Goal: Task Accomplishment & Management: Complete application form

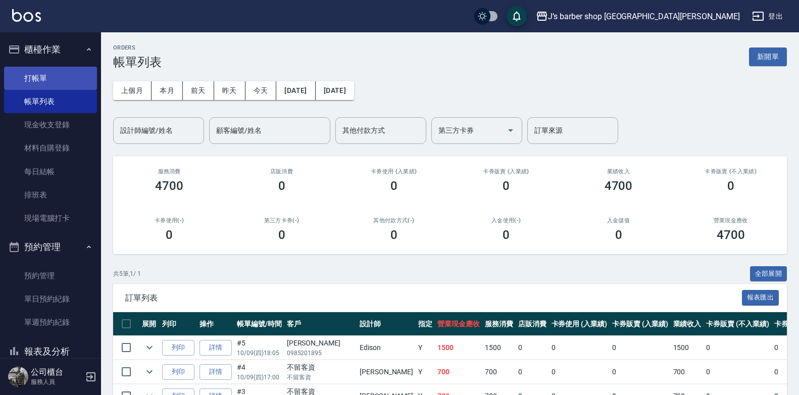
click at [55, 84] on link "打帳單" at bounding box center [50, 78] width 93 height 23
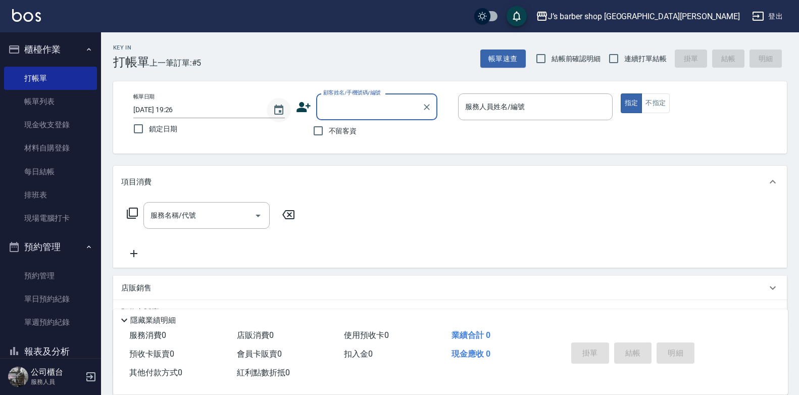
click at [281, 110] on icon "Choose date, selected date is 2025-10-09" at bounding box center [278, 109] width 9 height 10
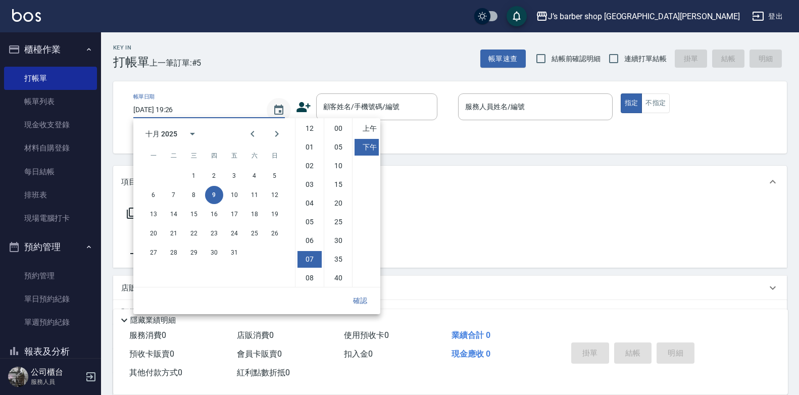
scroll to position [57, 0]
click at [312, 181] on li "06" at bounding box center [309, 184] width 24 height 17
click at [315, 197] on li "07" at bounding box center [309, 202] width 24 height 17
click at [316, 182] on li "06" at bounding box center [309, 184] width 24 height 17
drag, startPoint x: 341, startPoint y: 126, endPoint x: 347, endPoint y: 130, distance: 7.3
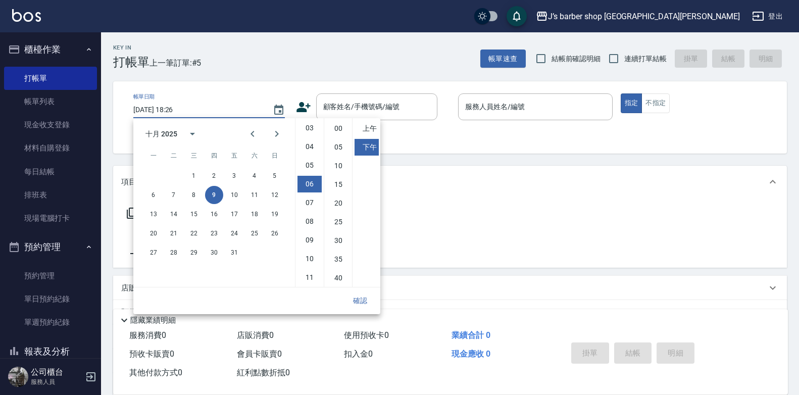
click at [343, 126] on li "00" at bounding box center [338, 128] width 24 height 17
type input "[DATE] 18:00"
click at [359, 294] on div "確認" at bounding box center [256, 300] width 247 height 27
click at [360, 296] on button "確認" at bounding box center [360, 300] width 32 height 19
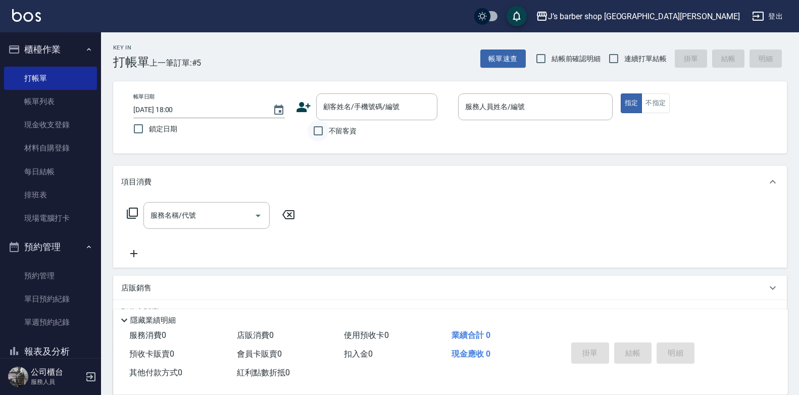
click at [323, 130] on input "不留客資" at bounding box center [317, 130] width 21 height 21
checkbox input "true"
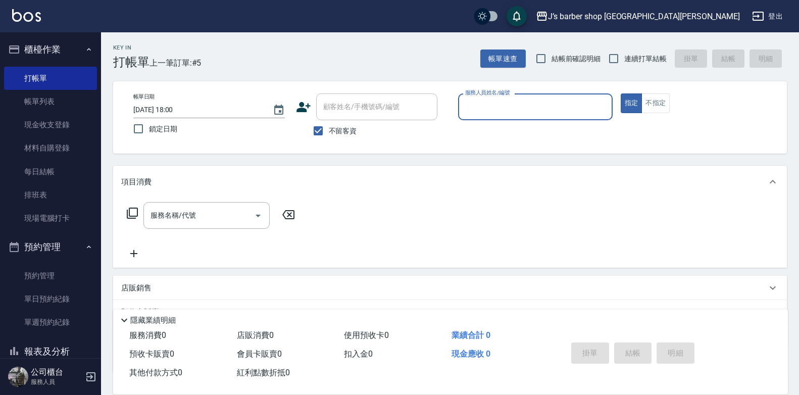
click at [487, 107] on input "服務人員姓名/編號" at bounding box center [534, 107] width 145 height 18
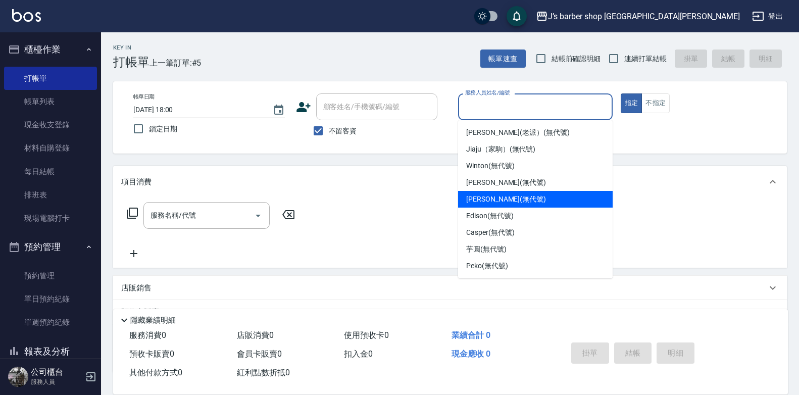
click at [490, 196] on span "[PERSON_NAME] (無代號)" at bounding box center [506, 199] width 80 height 11
type input "[PERSON_NAME](無代號)"
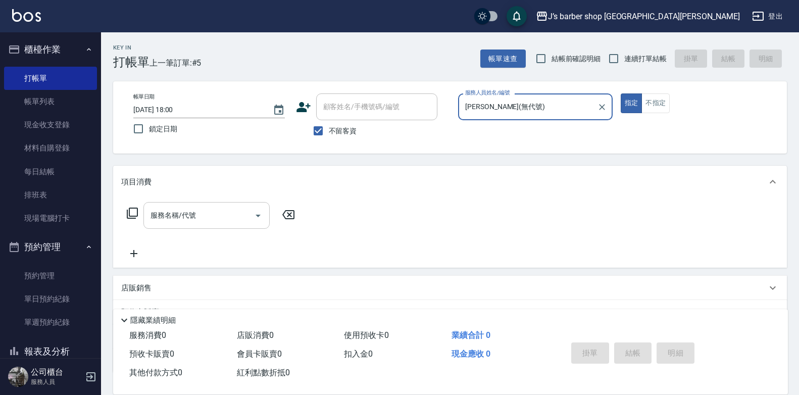
click at [232, 212] on input "服務名稱/代號" at bounding box center [199, 215] width 102 height 18
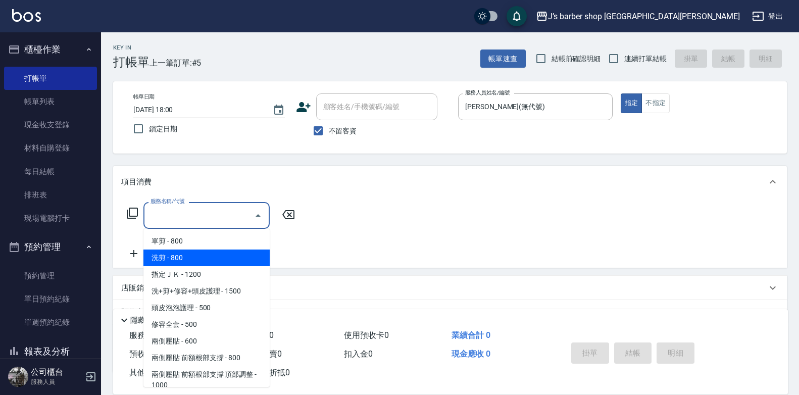
click at [203, 258] on span "洗剪 - 800" at bounding box center [206, 257] width 126 height 17
type input "洗剪(101)"
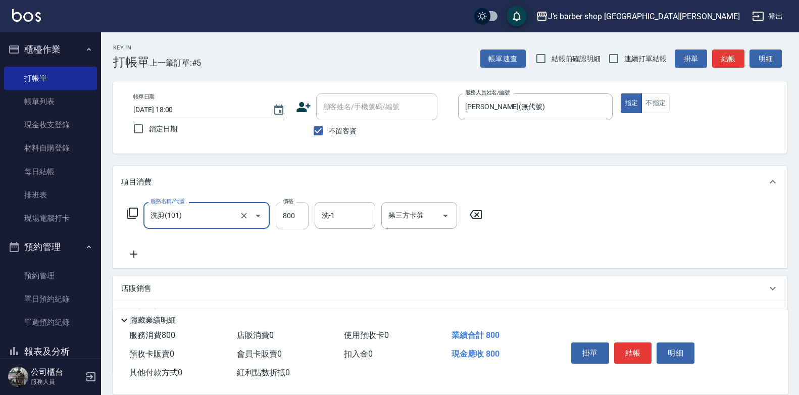
click at [290, 215] on input "800" at bounding box center [292, 215] width 33 height 27
type input "1900"
click at [369, 212] on input "洗-1" at bounding box center [344, 215] width 51 height 18
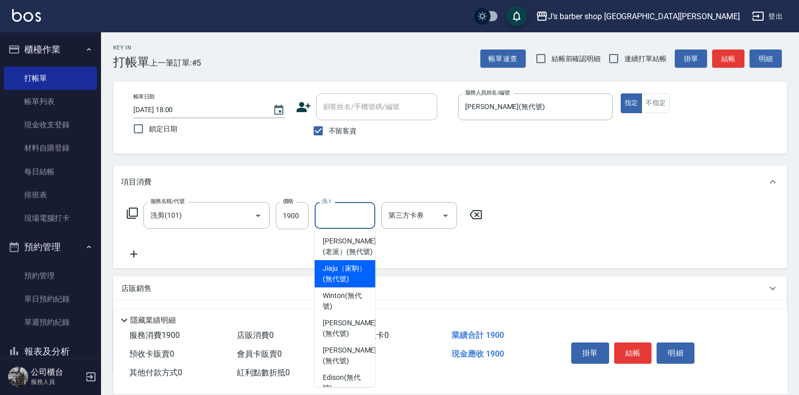
scroll to position [50, 0]
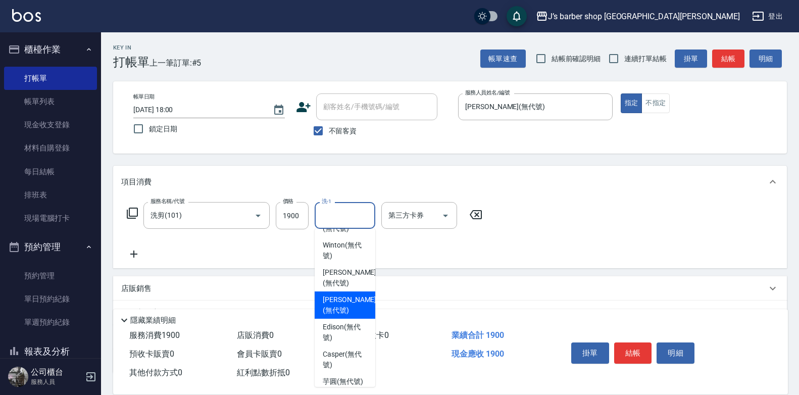
click at [348, 316] on span "[PERSON_NAME] (無代號)" at bounding box center [350, 304] width 54 height 21
type input "[PERSON_NAME](無代號)"
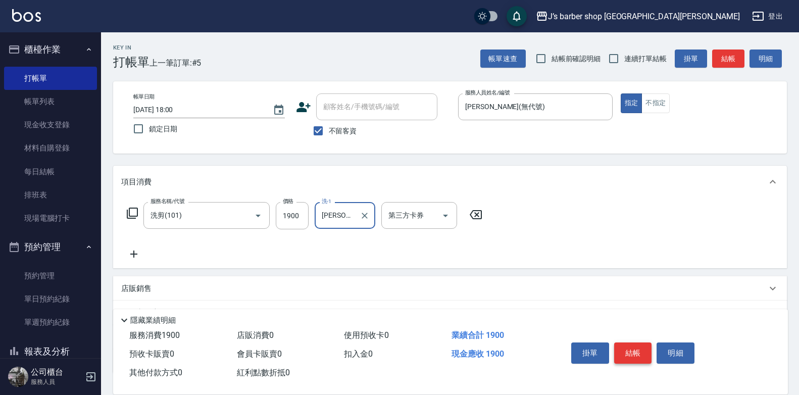
click at [635, 350] on button "結帳" at bounding box center [633, 352] width 38 height 21
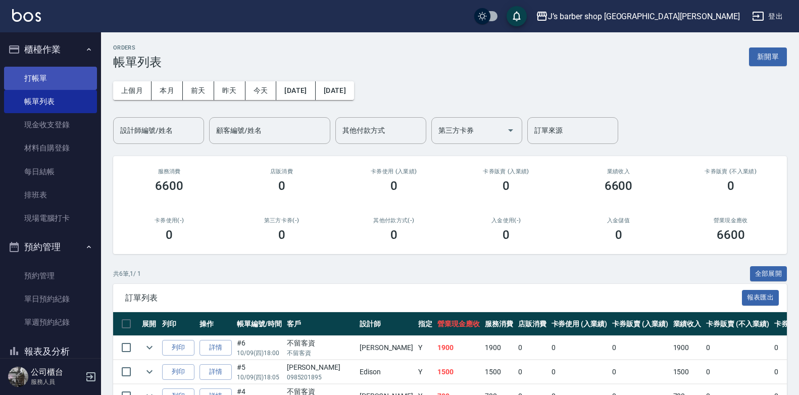
click at [70, 84] on link "打帳單" at bounding box center [50, 78] width 93 height 23
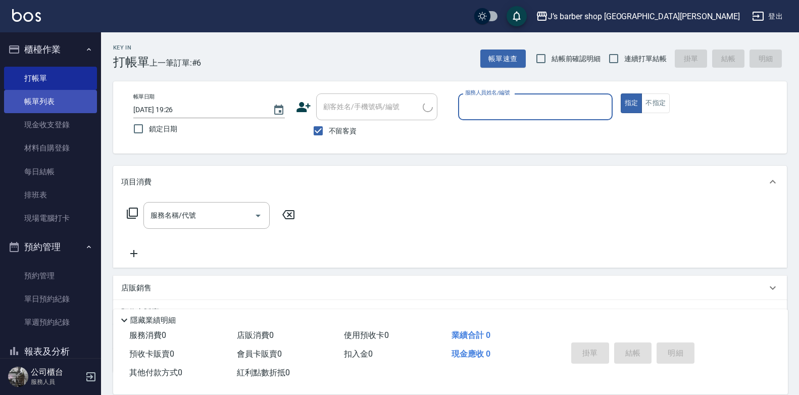
click at [68, 96] on link "帳單列表" at bounding box center [50, 101] width 93 height 23
